Goal: Task Accomplishment & Management: Manage account settings

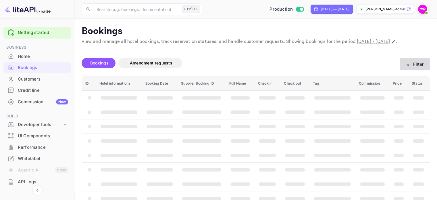
click at [409, 67] on icon "button" at bounding box center [408, 64] width 6 height 6
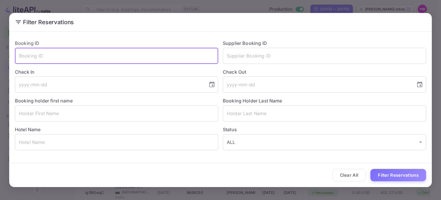
paste input "9602951"
type input "9602951"
click at [370, 169] on button "Filter Reservations" at bounding box center [398, 175] width 56 height 12
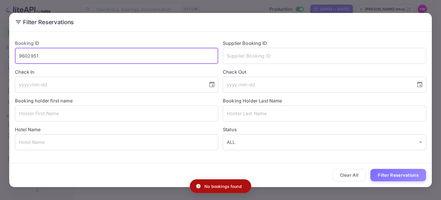
drag, startPoint x: 40, startPoint y: 53, endPoint x: 0, endPoint y: 52, distance: 40.2
click at [0, 52] on div "Filter Reservations Booking ID 9602951 ​ Supplier Booking ID ​ Check In ​ Check…" at bounding box center [220, 100] width 441 height 200
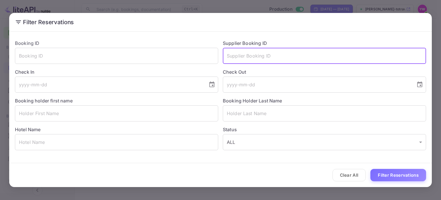
paste input "9602951"
type input "9602951"
click at [370, 169] on button "Filter Reservations" at bounding box center [398, 175] width 56 height 12
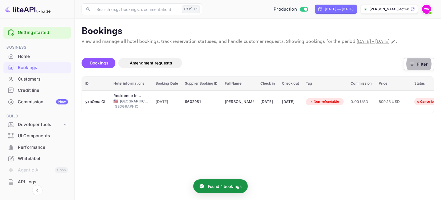
click at [181, 156] on main "Bookings View and manage all hotel bookings, track reservation statuses, and ha…" at bounding box center [258, 109] width 366 height 181
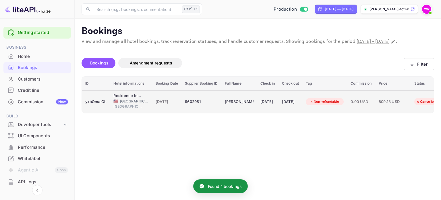
click at [109, 105] on td "yxbOmaiGb" at bounding box center [96, 101] width 28 height 23
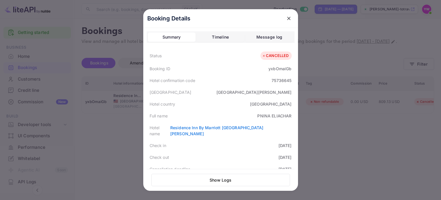
drag, startPoint x: 289, startPoint y: 14, endPoint x: 284, endPoint y: 23, distance: 10.0
click at [289, 14] on button "close" at bounding box center [289, 18] width 10 height 10
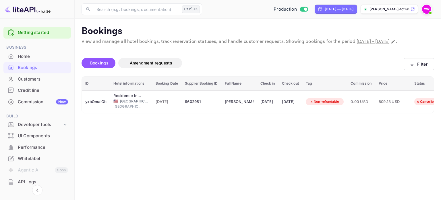
drag, startPoint x: 232, startPoint y: 175, endPoint x: 255, endPoint y: 167, distance: 24.4
click at [233, 175] on main "Bookings View and manage all hotel bookings, track reservation statuses, and ha…" at bounding box center [258, 109] width 366 height 181
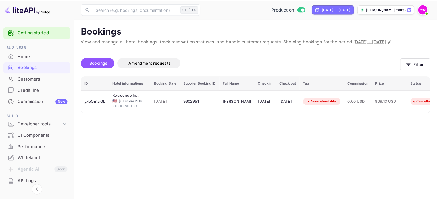
scroll to position [0, 28]
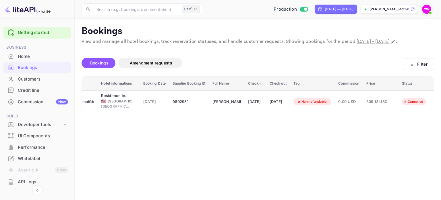
click at [165, 148] on main "Bookings View and manage all hotel bookings, track reservation statuses, and ha…" at bounding box center [258, 109] width 366 height 181
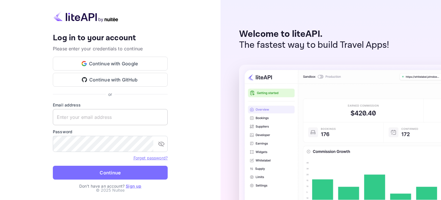
click at [94, 116] on input "text" at bounding box center [110, 117] width 115 height 16
type input "[EMAIL_ADDRESS][DOMAIN_NAME]"
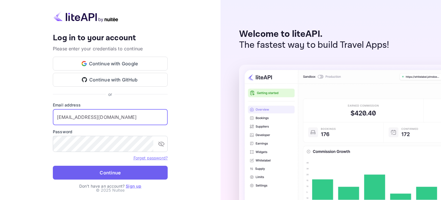
click at [83, 175] on button "Continue" at bounding box center [110, 172] width 115 height 14
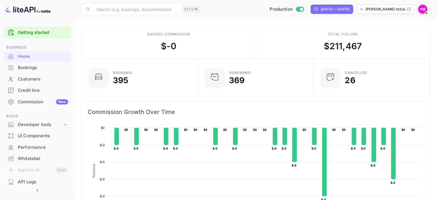
click at [16, 56] on div "Home" at bounding box center [36, 56] width 67 height 11
click at [15, 67] on div at bounding box center [10, 68] width 9 height 6
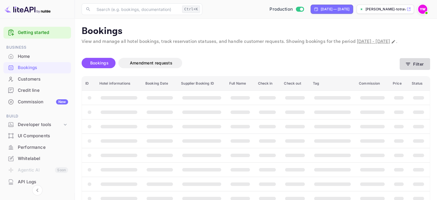
click at [404, 69] on button "Filter" at bounding box center [414, 64] width 30 height 12
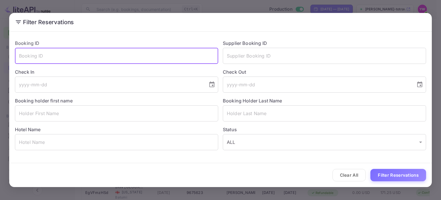
paste input "8675354"
type input "8675354"
drag, startPoint x: 156, startPoint y: 58, endPoint x: 0, endPoint y: 45, distance: 157.0
click at [0, 45] on div "Filter Reservations Booking ID 8675354 ​ Supplier Booking ID ​ Check In ​ Check…" at bounding box center [220, 100] width 441 height 200
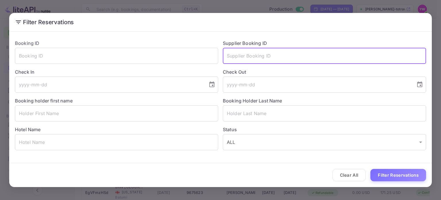
paste input "8675354"
type input "8675354"
click at [400, 175] on button "Filter Reservations" at bounding box center [398, 175] width 56 height 12
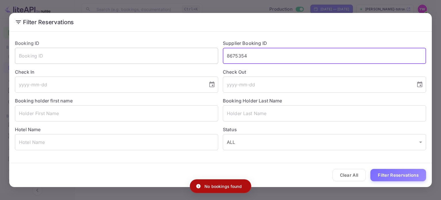
drag, startPoint x: 251, startPoint y: 51, endPoint x: 139, endPoint y: 57, distance: 112.4
click at [139, 57] on div "Booking ID ​ Supplier Booking ID 8675354 ​ Check In ​ Check Out ​ Booking holde…" at bounding box center [218, 92] width 416 height 115
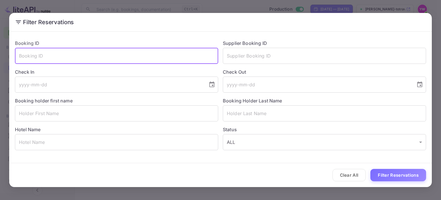
paste input "8675354"
type input "8675354"
click at [387, 174] on button "Filter Reservations" at bounding box center [398, 175] width 56 height 12
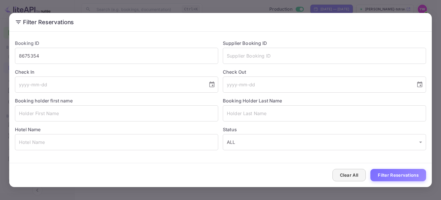
click at [339, 175] on button "Clear All" at bounding box center [350, 175] width 34 height 12
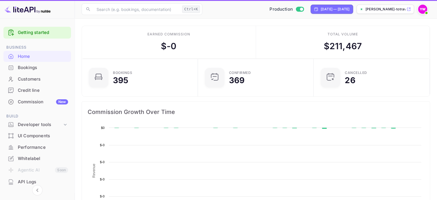
scroll to position [89, 108]
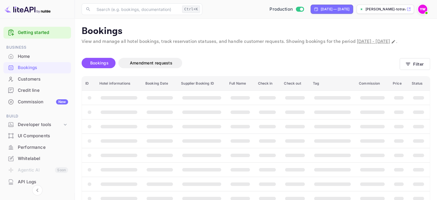
click at [391, 9] on p "[PERSON_NAME]-totravel..." at bounding box center [385, 9] width 40 height 5
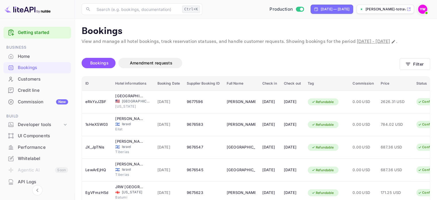
click at [422, 8] on img at bounding box center [422, 9] width 9 height 9
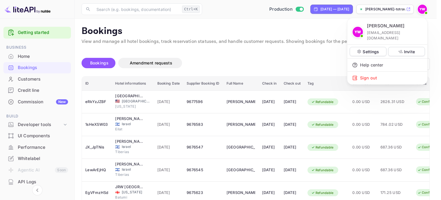
click at [382, 34] on p "[EMAIL_ADDRESS][DOMAIN_NAME]" at bounding box center [395, 35] width 56 height 11
copy div "[PERSON_NAME]"
click at [381, 73] on div "Sign out" at bounding box center [387, 77] width 80 height 13
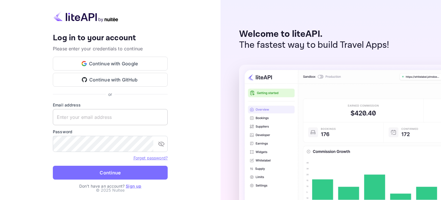
click at [84, 116] on input "text" at bounding box center [110, 117] width 115 height 16
type input "[EMAIL_ADDRESS][DOMAIN_NAME]"
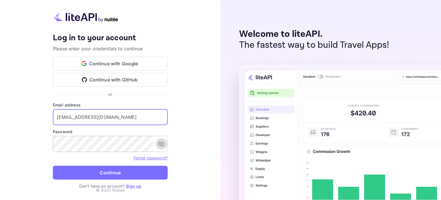
click at [159, 143] on icon "toggle password visibility" at bounding box center [161, 143] width 7 height 7
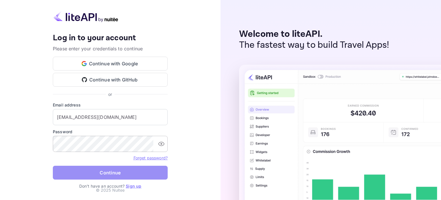
click at [98, 173] on button "Continue" at bounding box center [110, 172] width 115 height 14
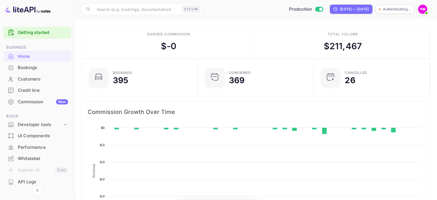
scroll to position [89, 108]
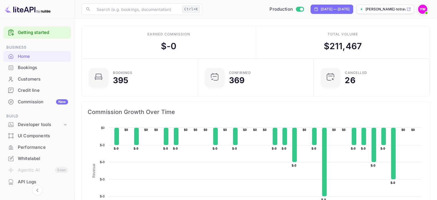
click at [21, 69] on div "Bookings" at bounding box center [43, 67] width 50 height 7
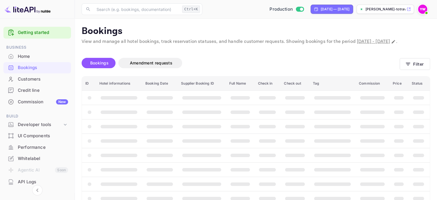
click at [292, 58] on div "Unsaved Changes Bookings Amendment requests Filter ID Hotel informations Bookin…" at bounding box center [252, 139] width 355 height 189
click at [408, 67] on icon "button" at bounding box center [408, 64] width 6 height 6
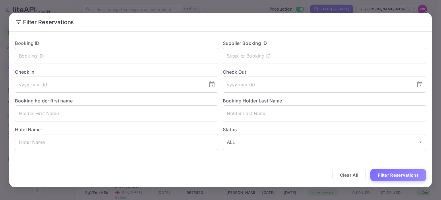
click at [350, 23] on h2 "Filter Reservations" at bounding box center [220, 22] width 423 height 18
click at [218, 5] on div "Filter Reservations Booking ID ​ Supplier Booking ID ​ Check In ​ Check Out ​ B…" at bounding box center [220, 100] width 441 height 200
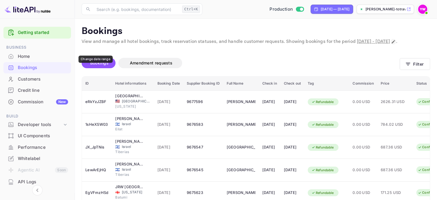
click at [391, 43] on icon "Change date range" at bounding box center [392, 41] width 3 height 3
select select "7"
select select "2025"
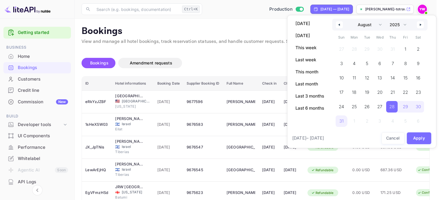
click at [225, 70] on div at bounding box center [220, 100] width 441 height 200
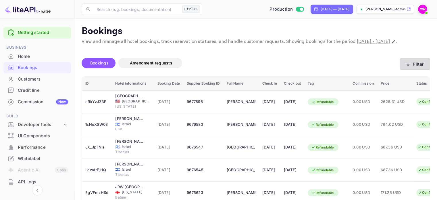
click at [416, 70] on button "Filter" at bounding box center [414, 64] width 30 height 12
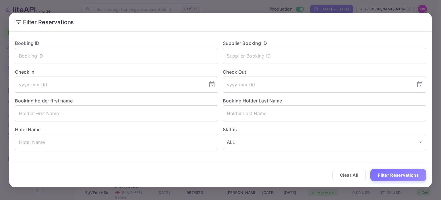
click at [108, 7] on div "Filter Reservations Booking ID ​ Supplier Booking ID ​ Check In ​ Check Out ​ B…" at bounding box center [220, 100] width 441 height 200
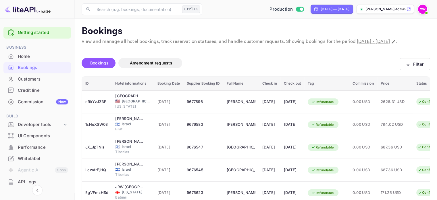
click at [290, 57] on div "Unsaved Changes Bookings Amendment requests Filter ID Hotel informations Bookin…" at bounding box center [252, 190] width 355 height 290
click at [391, 44] on icon "Change date range" at bounding box center [393, 41] width 5 height 5
select select "7"
select select "2025"
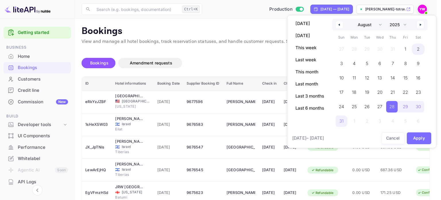
click at [416, 51] on span "2" at bounding box center [418, 48] width 13 height 11
click at [416, 139] on button "Apply" at bounding box center [419, 138] width 25 height 12
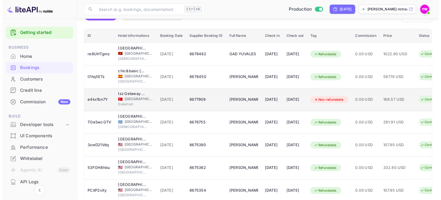
scroll to position [57, 0]
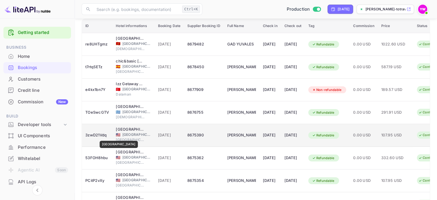
click at [127, 132] on div "[GEOGRAPHIC_DATA]" at bounding box center [130, 129] width 29 height 6
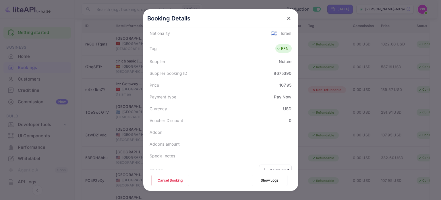
scroll to position [171, 0]
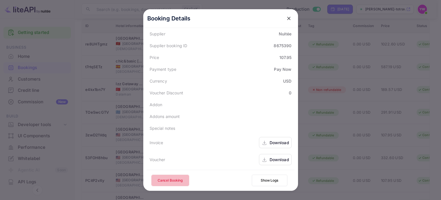
click at [175, 182] on button "Cancel Booking" at bounding box center [170, 179] width 38 height 11
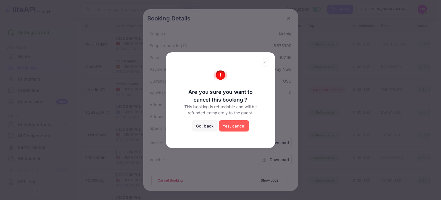
click at [237, 124] on button "Yes, cancel" at bounding box center [234, 125] width 30 height 11
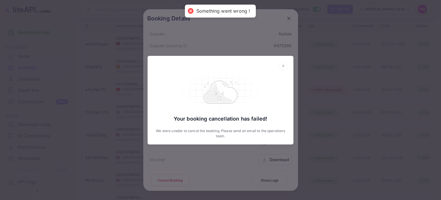
click at [283, 64] on icon at bounding box center [283, 65] width 9 height 9
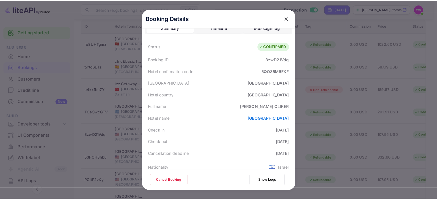
scroll to position [0, 0]
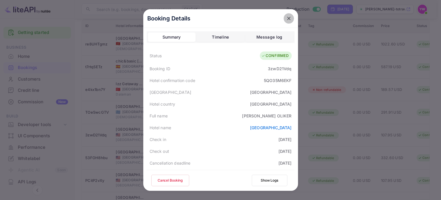
click at [289, 18] on icon "close" at bounding box center [289, 19] width 6 height 6
